Goal: Task Accomplishment & Management: Manage account settings

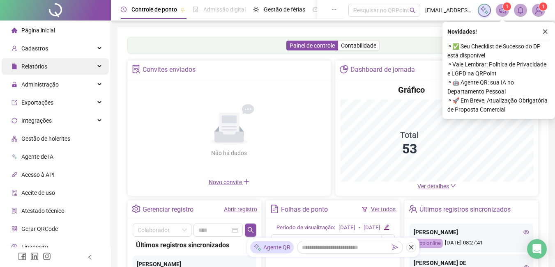
click at [41, 72] on span "Relatórios" at bounding box center [29, 66] width 36 height 16
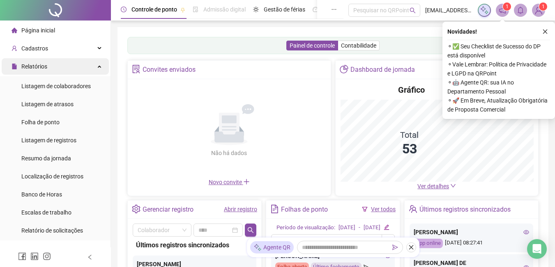
click at [39, 69] on span "Relatórios" at bounding box center [34, 66] width 26 height 7
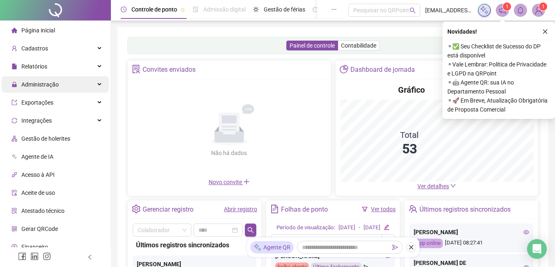
click at [53, 89] on span "Administração" at bounding box center [34, 84] width 47 height 16
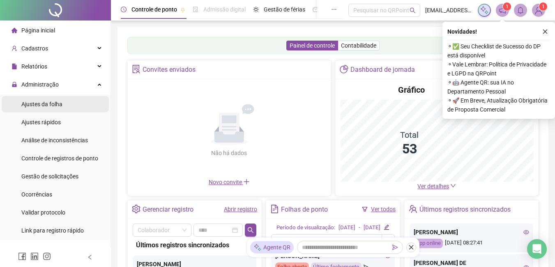
click at [44, 103] on span "Ajustes da folha" at bounding box center [41, 104] width 41 height 7
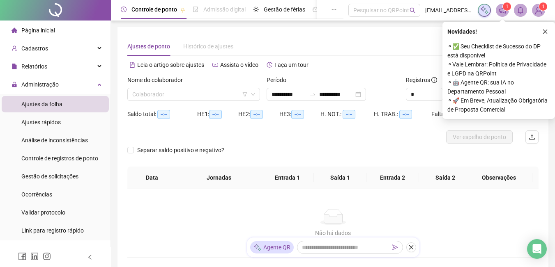
type input "**********"
click at [161, 90] on input "search" at bounding box center [189, 94] width 115 height 12
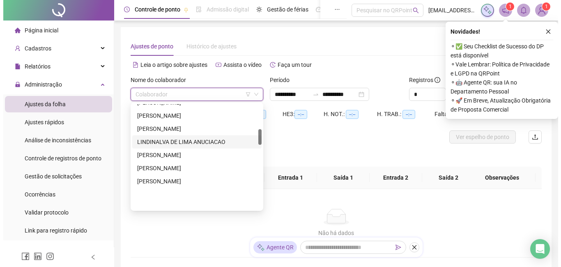
scroll to position [123, 0]
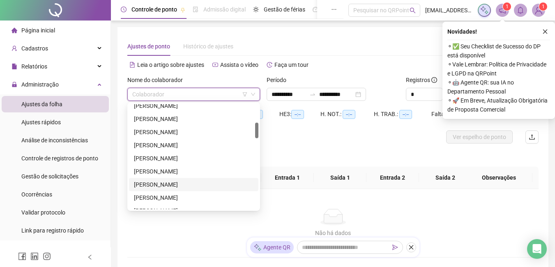
click at [152, 183] on div "[PERSON_NAME]" at bounding box center [193, 184] width 119 height 9
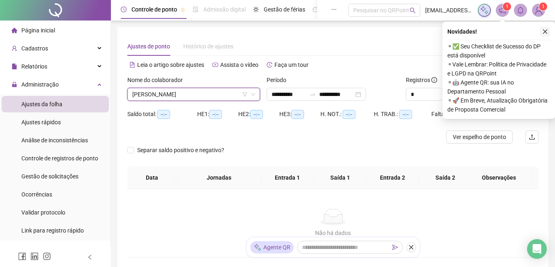
click at [547, 33] on icon "close" at bounding box center [545, 32] width 6 height 6
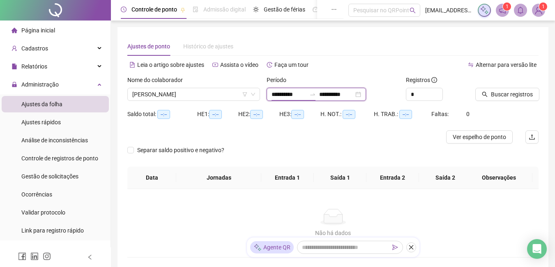
click at [306, 94] on input "**********" at bounding box center [288, 94] width 34 height 9
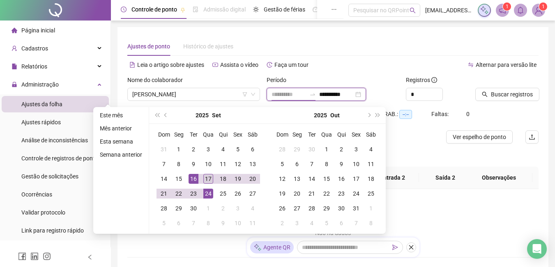
type input "**********"
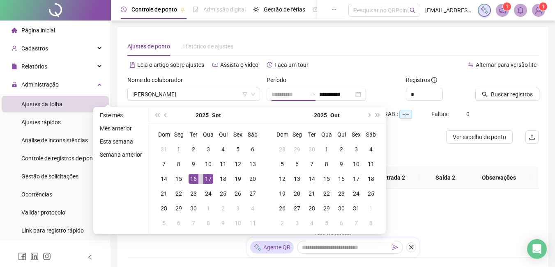
click at [211, 179] on div "17" at bounding box center [208, 179] width 10 height 10
type input "**********"
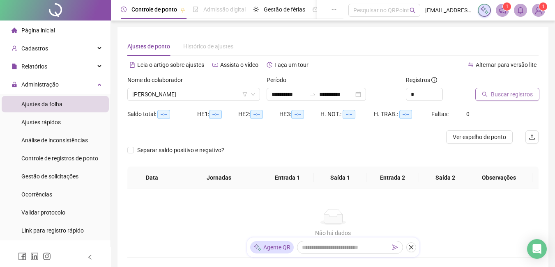
click at [512, 92] on span "Buscar registros" at bounding box center [512, 94] width 42 height 9
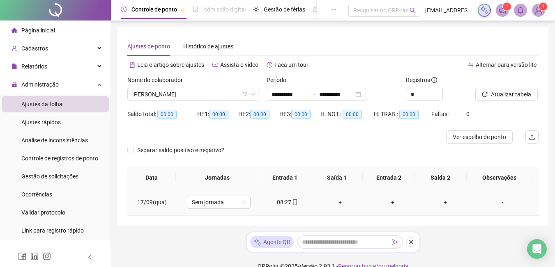
click at [496, 203] on div "-" at bounding box center [502, 202] width 48 height 9
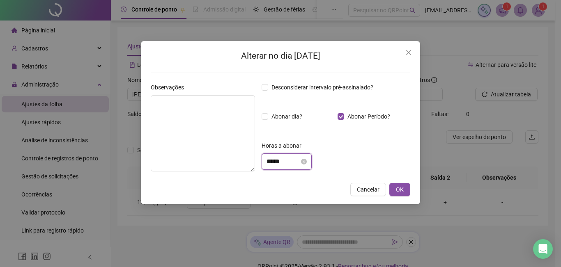
click at [273, 161] on input "*****" at bounding box center [283, 162] width 33 height 10
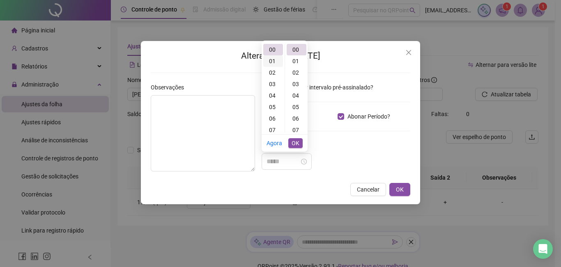
click at [272, 63] on div "01" at bounding box center [273, 60] width 20 height 11
click at [298, 106] on div "30" at bounding box center [297, 106] width 20 height 11
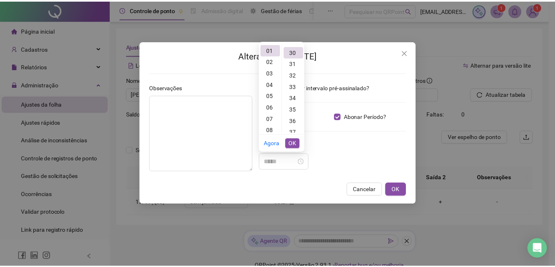
scroll to position [345, 0]
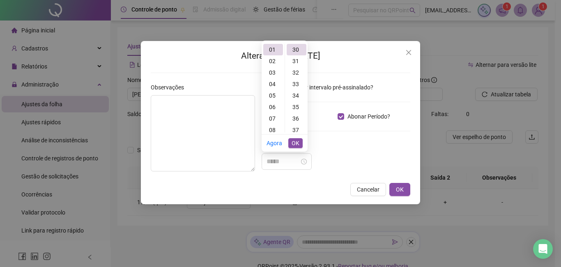
type input "*****"
click at [294, 144] on span "OK" at bounding box center [296, 143] width 8 height 9
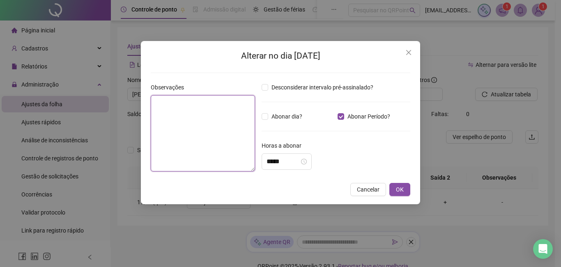
click at [188, 130] on textarea at bounding box center [203, 133] width 104 height 76
type textarea "*"
type textarea "**********"
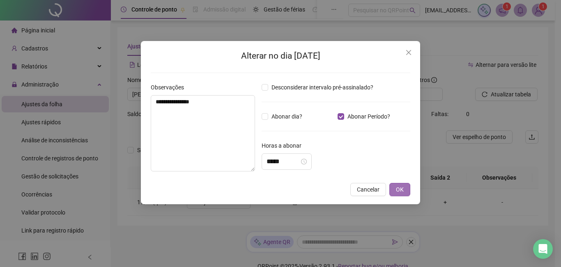
click at [399, 193] on span "OK" at bounding box center [400, 189] width 8 height 9
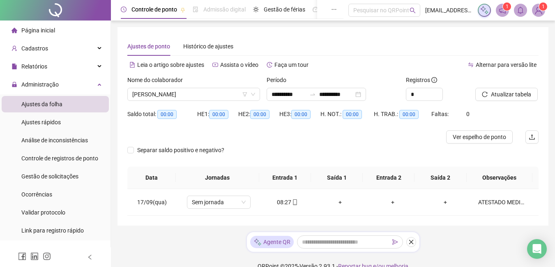
click at [171, 87] on div "Nome do colaborador" at bounding box center [193, 82] width 133 height 12
click at [179, 101] on div "Nome do colaborador [PERSON_NAME]" at bounding box center [193, 92] width 139 height 32
click at [182, 92] on span "[PERSON_NAME]" at bounding box center [193, 94] width 123 height 12
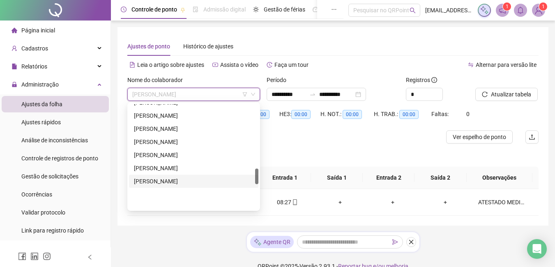
scroll to position [427, 0]
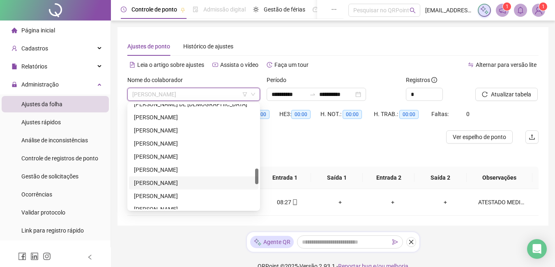
click at [155, 181] on div "[PERSON_NAME]" at bounding box center [193, 183] width 119 height 9
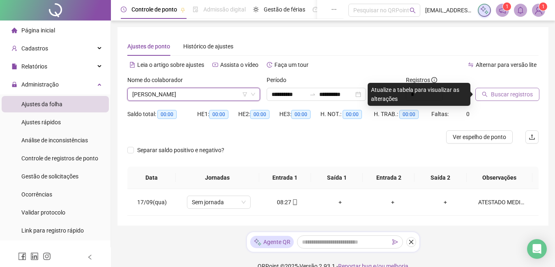
click at [496, 94] on span "Buscar registros" at bounding box center [512, 94] width 42 height 9
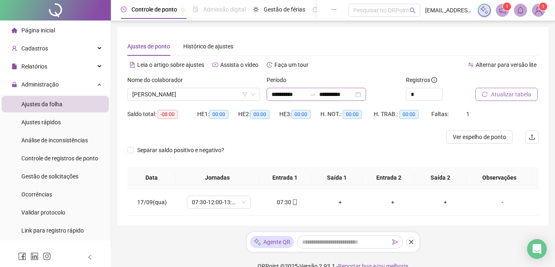
click at [316, 95] on icon "swap-right" at bounding box center [312, 94] width 7 height 7
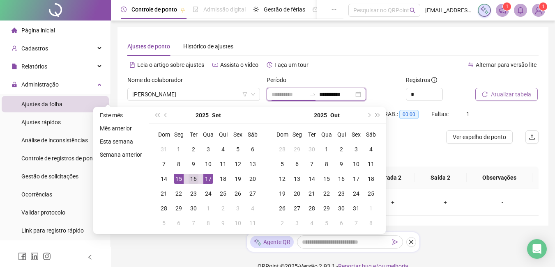
type input "**********"
click at [193, 177] on div "16" at bounding box center [193, 179] width 10 height 10
type input "**********"
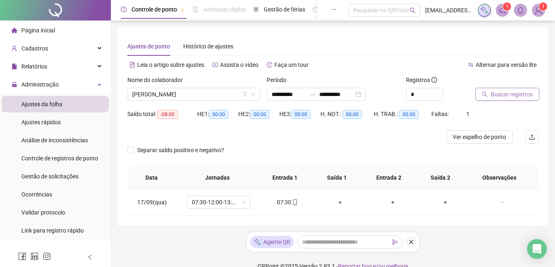
click at [487, 92] on icon "search" at bounding box center [485, 95] width 6 height 6
click at [498, 193] on td "-" at bounding box center [504, 202] width 67 height 27
click at [501, 207] on td "-" at bounding box center [504, 202] width 67 height 27
click at [499, 203] on div "-" at bounding box center [502, 202] width 48 height 9
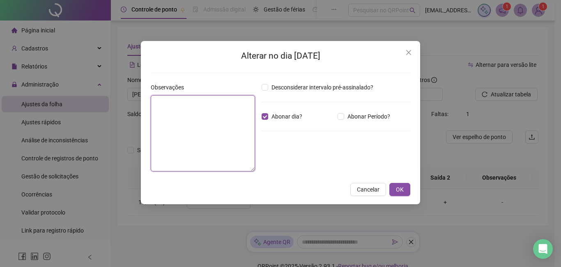
drag, startPoint x: 193, startPoint y: 125, endPoint x: 190, endPoint y: 133, distance: 8.8
click at [193, 126] on textarea at bounding box center [203, 133] width 104 height 76
type textarea "*"
type textarea "**********"
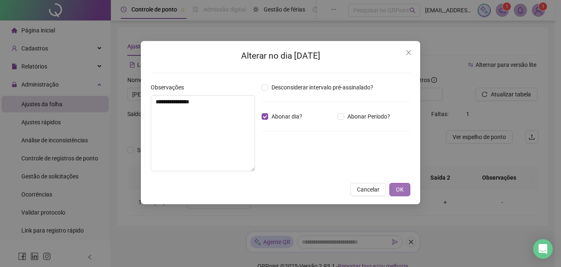
click at [404, 188] on button "OK" at bounding box center [399, 189] width 21 height 13
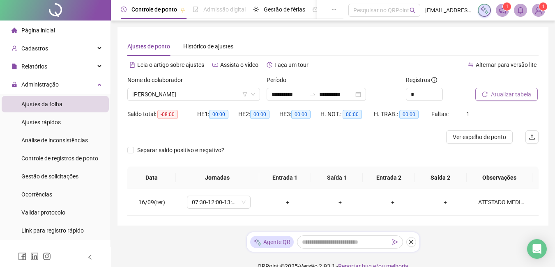
click at [501, 97] on span "Atualizar tabela" at bounding box center [511, 94] width 40 height 9
click at [174, 94] on span "[PERSON_NAME]" at bounding box center [193, 94] width 123 height 12
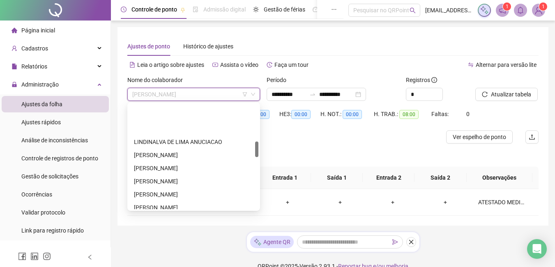
scroll to position [246, 0]
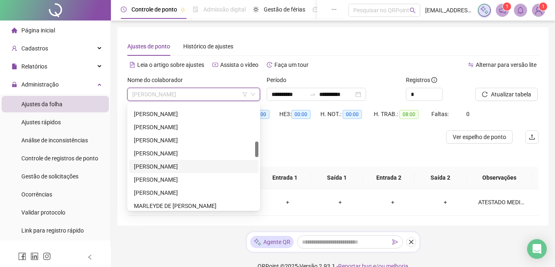
click at [162, 163] on div "[PERSON_NAME]" at bounding box center [193, 166] width 119 height 9
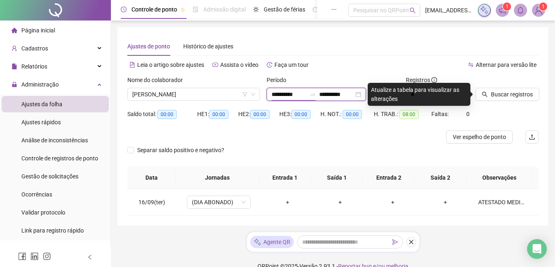
click at [303, 93] on input "**********" at bounding box center [288, 94] width 34 height 9
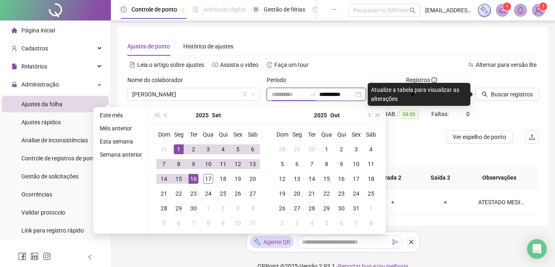
type input "**********"
click at [178, 151] on div "1" at bounding box center [179, 150] width 10 height 10
type input "**********"
click at [209, 177] on div "17" at bounding box center [208, 179] width 10 height 10
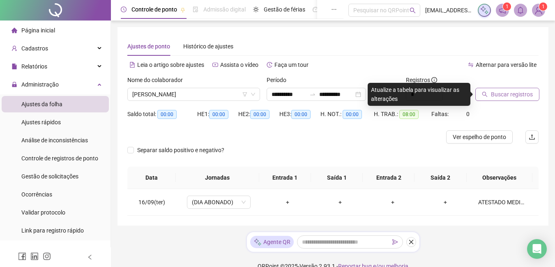
click at [510, 94] on span "Buscar registros" at bounding box center [512, 94] width 42 height 9
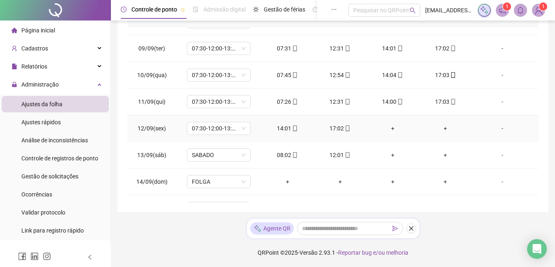
scroll to position [278, 0]
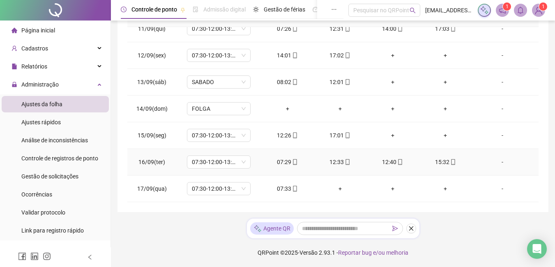
click at [338, 163] on div "12:33" at bounding box center [339, 162] width 39 height 9
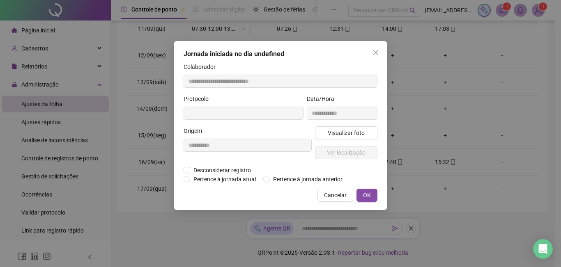
type input "**********"
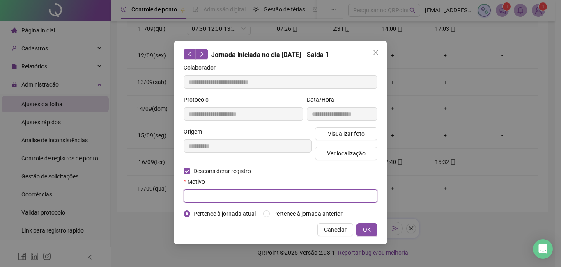
click at [207, 196] on input "text" at bounding box center [281, 196] width 194 height 13
type input "******"
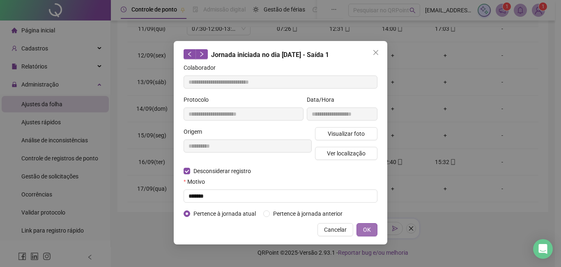
click at [368, 229] on span "OK" at bounding box center [367, 229] width 8 height 9
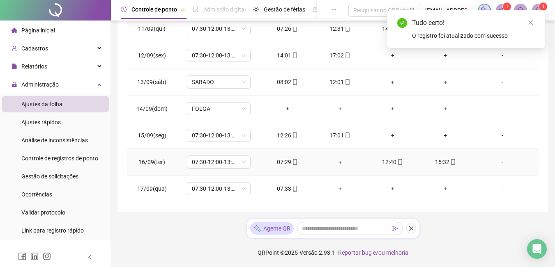
click at [338, 164] on div "+" at bounding box center [339, 162] width 39 height 9
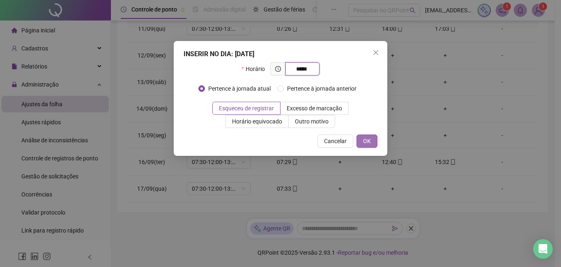
type input "*****"
click at [372, 140] on button "OK" at bounding box center [366, 141] width 21 height 13
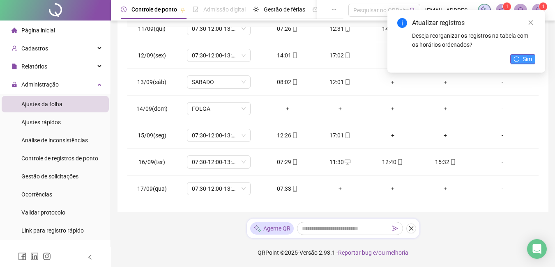
click at [529, 57] on span "Sim" at bounding box center [526, 59] width 9 height 9
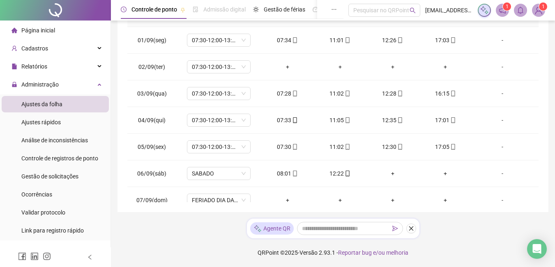
scroll to position [0, 0]
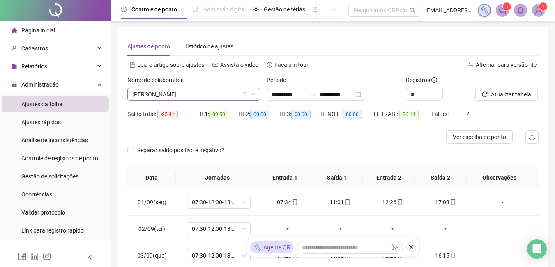
click at [160, 92] on span "[PERSON_NAME]" at bounding box center [193, 94] width 123 height 12
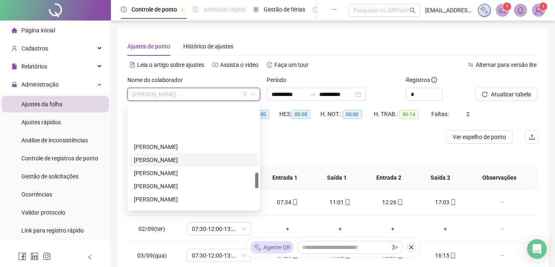
scroll to position [452, 0]
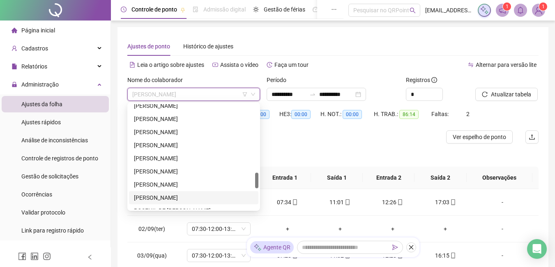
click at [166, 195] on div "[PERSON_NAME]" at bounding box center [193, 197] width 119 height 9
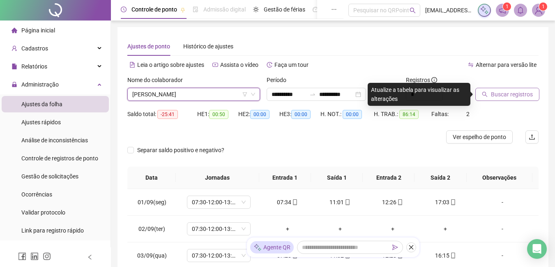
click at [501, 90] on span "Buscar registros" at bounding box center [512, 94] width 42 height 9
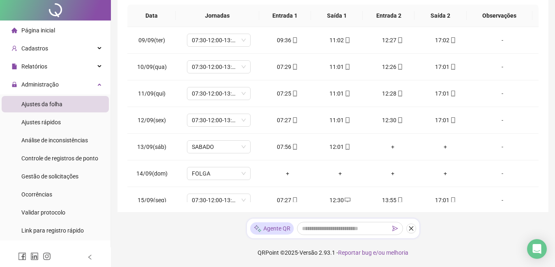
scroll to position [0, 0]
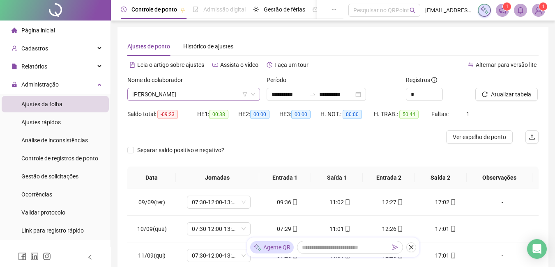
click at [195, 94] on span "[PERSON_NAME]" at bounding box center [193, 94] width 123 height 12
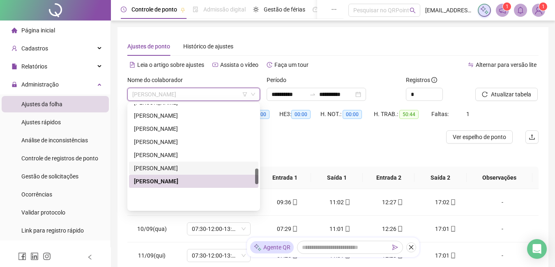
scroll to position [427, 0]
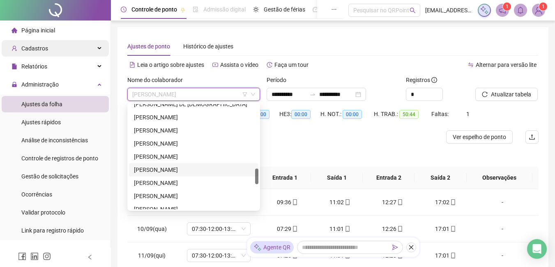
click at [39, 50] on span "Cadastros" at bounding box center [34, 48] width 27 height 7
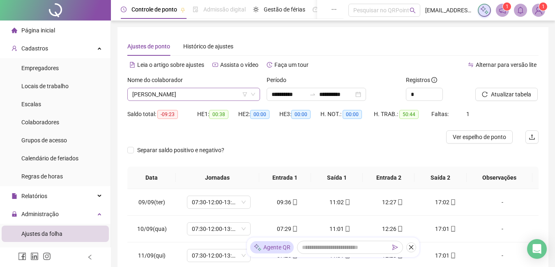
click at [196, 90] on span "[PERSON_NAME]" at bounding box center [193, 94] width 123 height 12
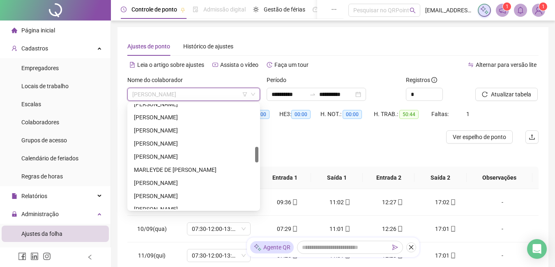
scroll to position [77, 0]
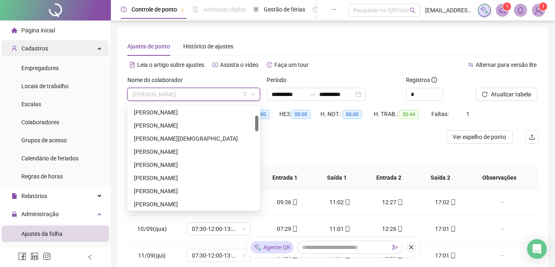
click at [41, 44] on span "Cadastros" at bounding box center [29, 48] width 37 height 16
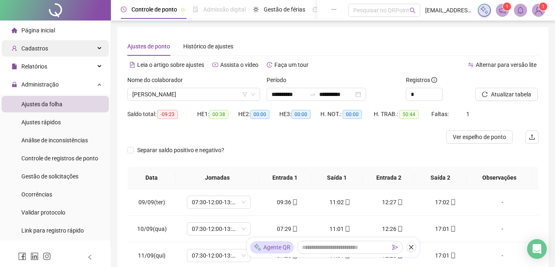
click at [42, 42] on span "Cadastros" at bounding box center [29, 48] width 37 height 16
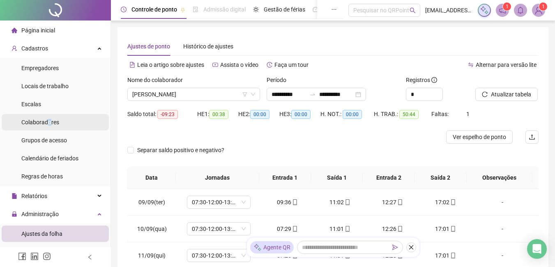
click at [50, 119] on span "Colaboradores" at bounding box center [40, 122] width 38 height 7
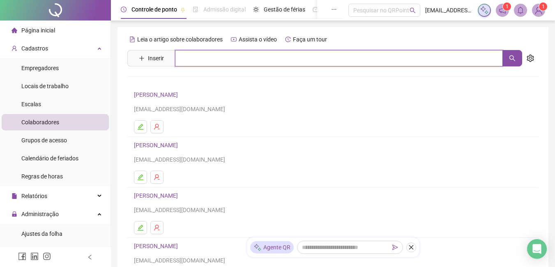
click at [202, 54] on input "text" at bounding box center [339, 58] width 328 height 16
click at [513, 58] on icon "search" at bounding box center [512, 58] width 6 height 6
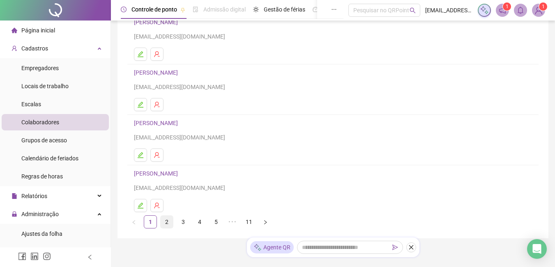
click at [168, 220] on link "2" at bounding box center [167, 222] width 12 height 12
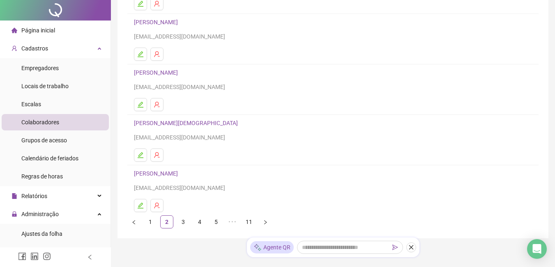
scroll to position [149, 0]
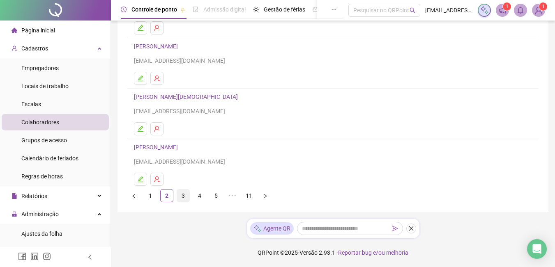
click at [182, 195] on link "3" at bounding box center [183, 196] width 12 height 12
click at [199, 195] on link "4" at bounding box center [199, 196] width 12 height 12
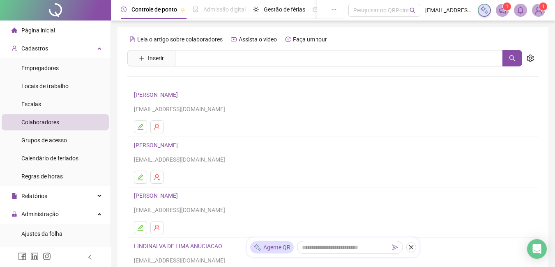
scroll to position [123, 0]
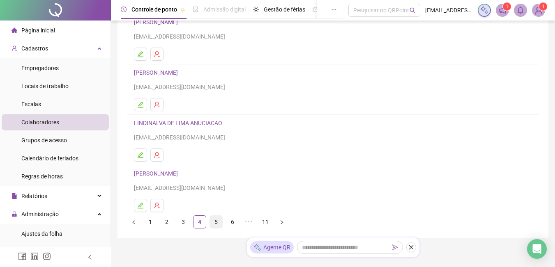
click at [218, 222] on link "5" at bounding box center [216, 222] width 12 height 12
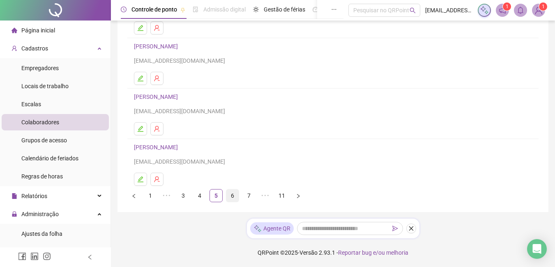
click at [232, 196] on link "6" at bounding box center [232, 196] width 12 height 12
click at [234, 193] on link "7" at bounding box center [232, 196] width 12 height 12
click at [237, 192] on link "8" at bounding box center [232, 196] width 12 height 12
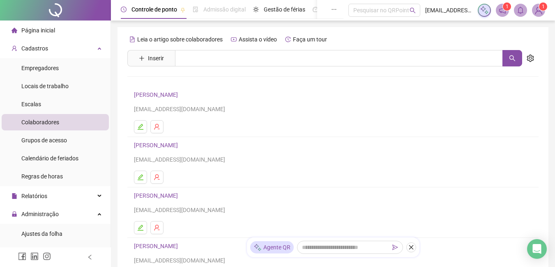
scroll to position [82, 0]
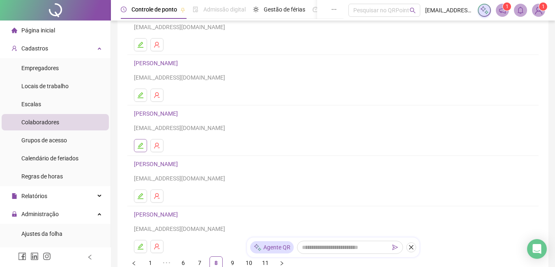
click at [138, 149] on button "button" at bounding box center [140, 145] width 13 height 13
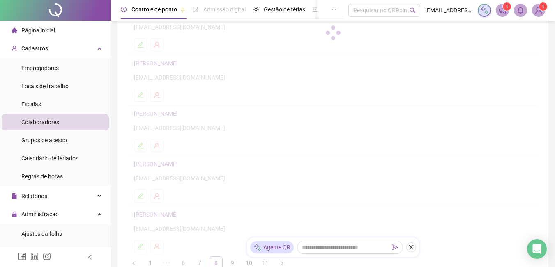
scroll to position [86, 0]
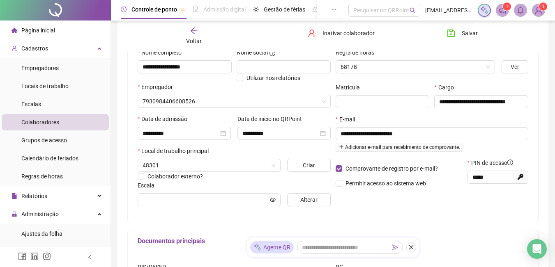
type input "**********"
click at [163, 67] on input "**********" at bounding box center [185, 66] width 94 height 13
click at [165, 67] on input "**********" at bounding box center [185, 66] width 94 height 13
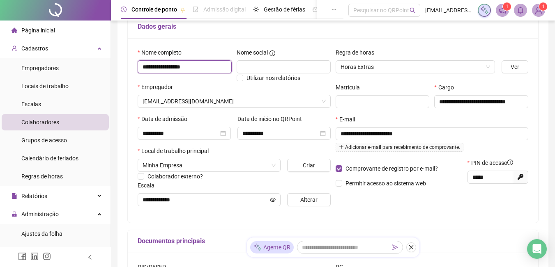
scroll to position [0, 0]
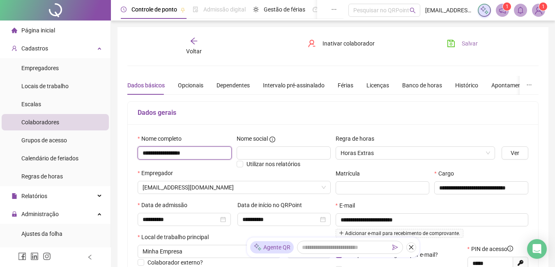
type input "**********"
click at [470, 41] on span "Salvar" at bounding box center [470, 43] width 16 height 9
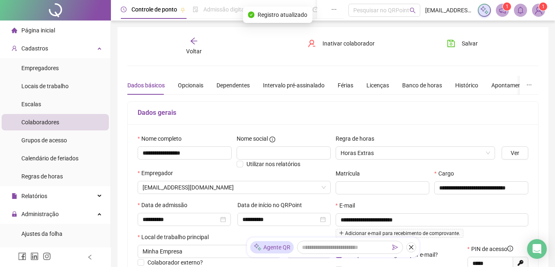
click at [198, 39] on icon "arrow-left" at bounding box center [194, 41] width 8 height 8
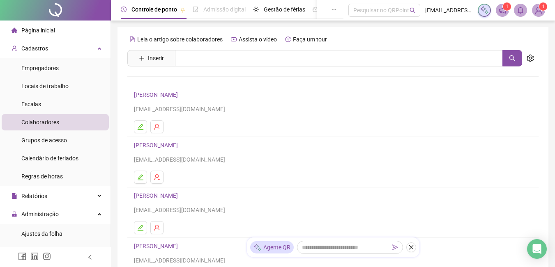
scroll to position [149, 0]
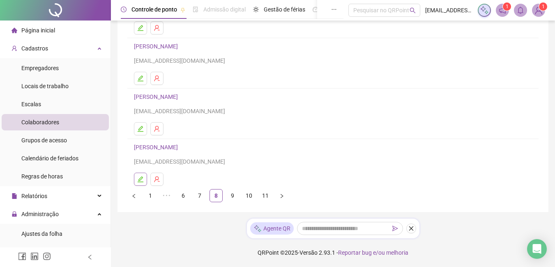
click at [141, 179] on icon "edit" at bounding box center [141, 180] width 6 height 6
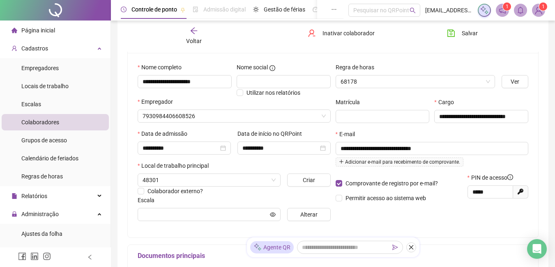
type input "**********"
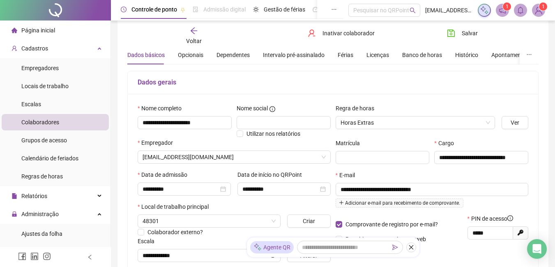
scroll to position [0, 0]
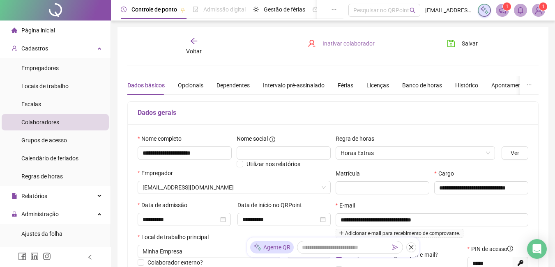
click at [342, 47] on span "Inativar colaborador" at bounding box center [348, 43] width 52 height 9
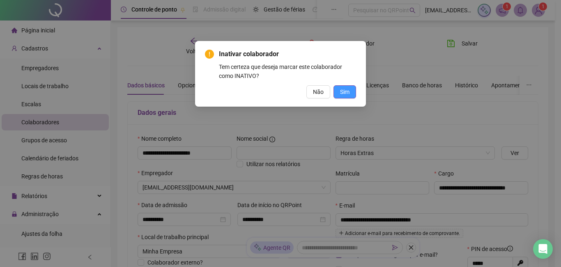
click at [347, 93] on span "Sim" at bounding box center [344, 91] width 9 height 9
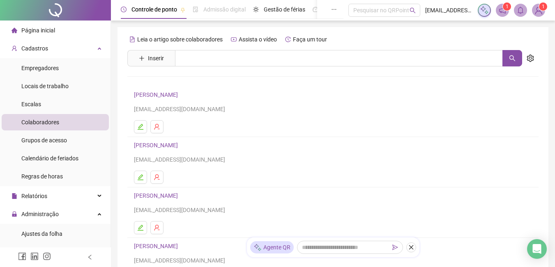
click at [31, 29] on span "Página inicial" at bounding box center [38, 30] width 34 height 7
